Goal: Answer question/provide support

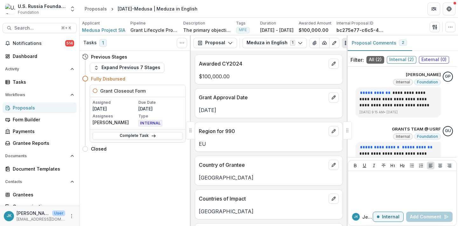
scroll to position [24, 0]
click at [209, 46] on button "Proposal" at bounding box center [215, 43] width 44 height 10
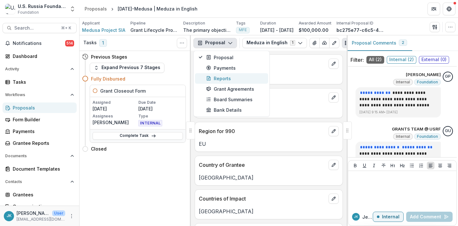
click at [212, 80] on div "Reports" at bounding box center [235, 78] width 58 height 7
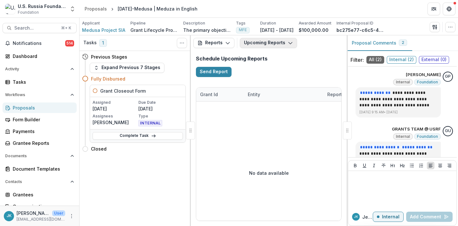
click at [256, 43] on button "Upcoming Reports" at bounding box center [268, 43] width 57 height 10
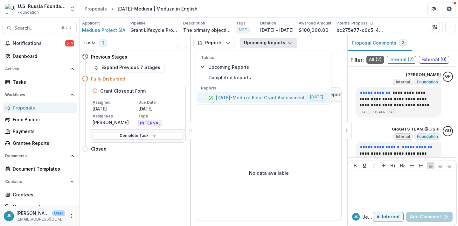
click at [256, 100] on p "23-DEC-27-Meduza Final Grant Assessment" at bounding box center [260, 97] width 89 height 7
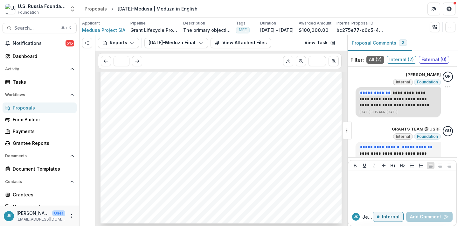
scroll to position [24, 0]
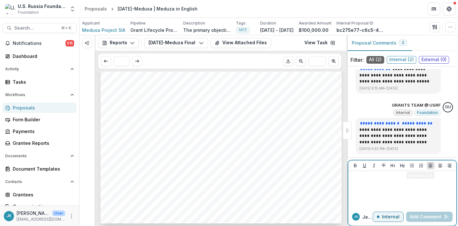
click at [407, 180] on p at bounding box center [402, 176] width 103 height 7
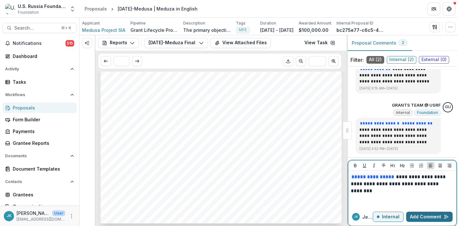
click at [422, 218] on button "Add Comment" at bounding box center [429, 216] width 46 height 10
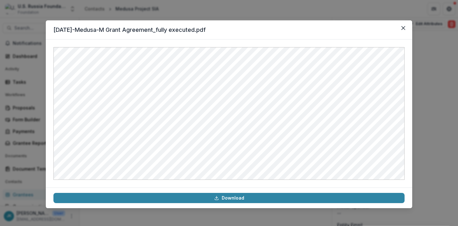
click at [145, 14] on div "23-DEC-27-Medusa-M Grant Agreement_fully executed.pdf Download" at bounding box center [229, 113] width 458 height 226
